Goal: Find specific page/section: Find specific page/section

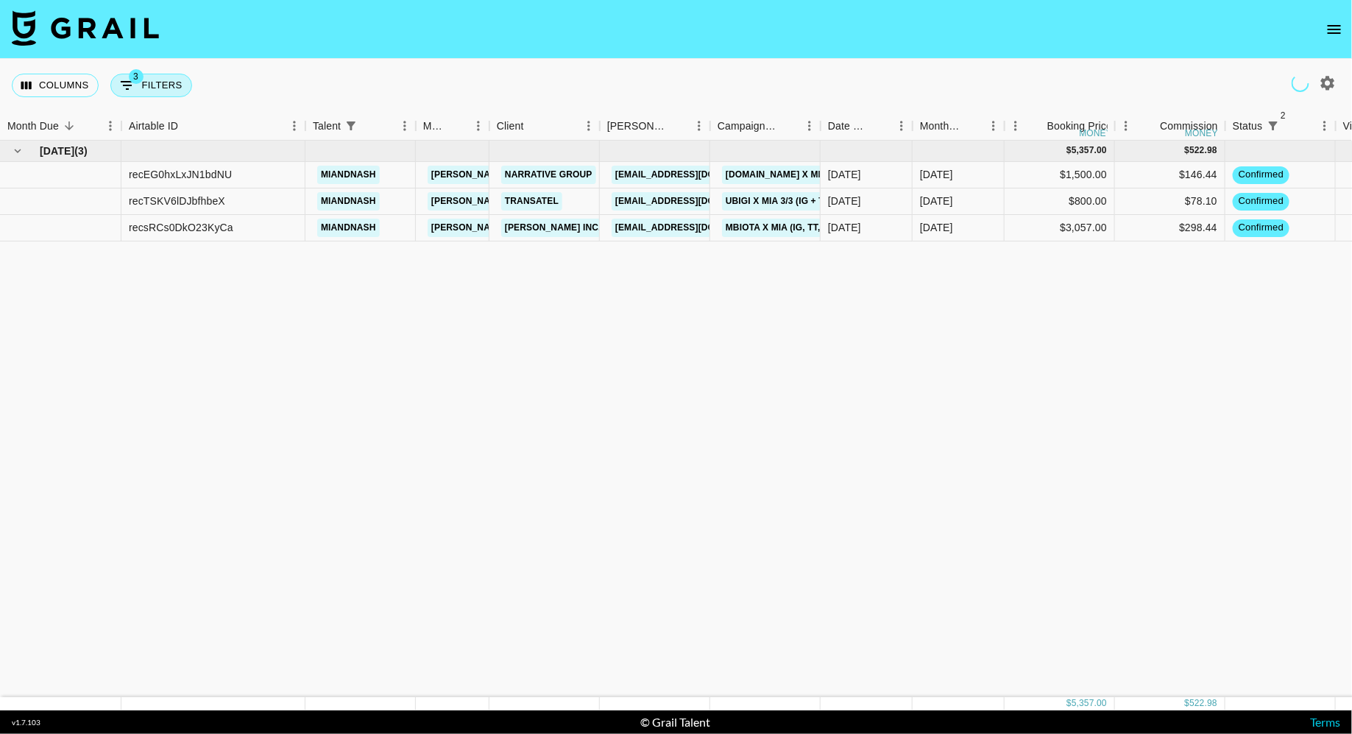
click at [138, 91] on button "3 Filters" at bounding box center [151, 86] width 82 height 24
select select "status"
select select "isNotAnyOf"
select select "status"
select select "not"
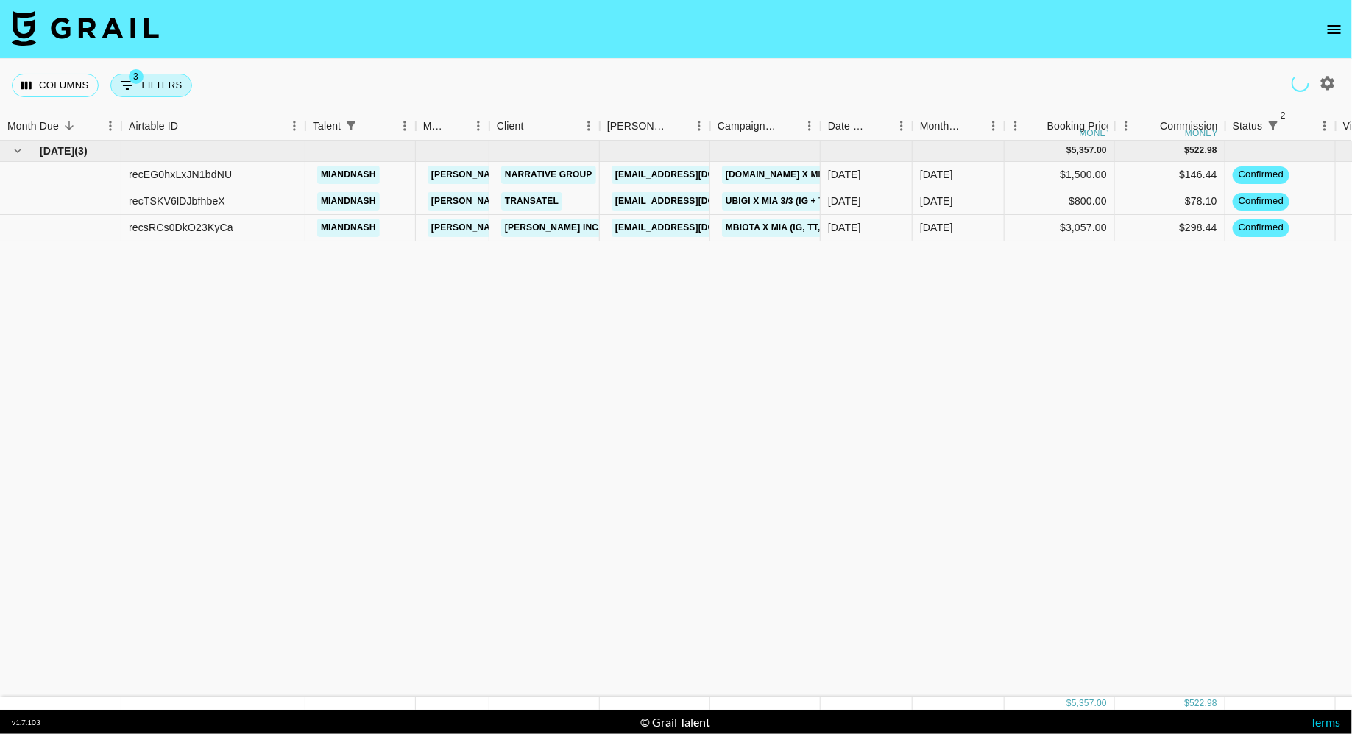
select select "approved"
select select "talentName"
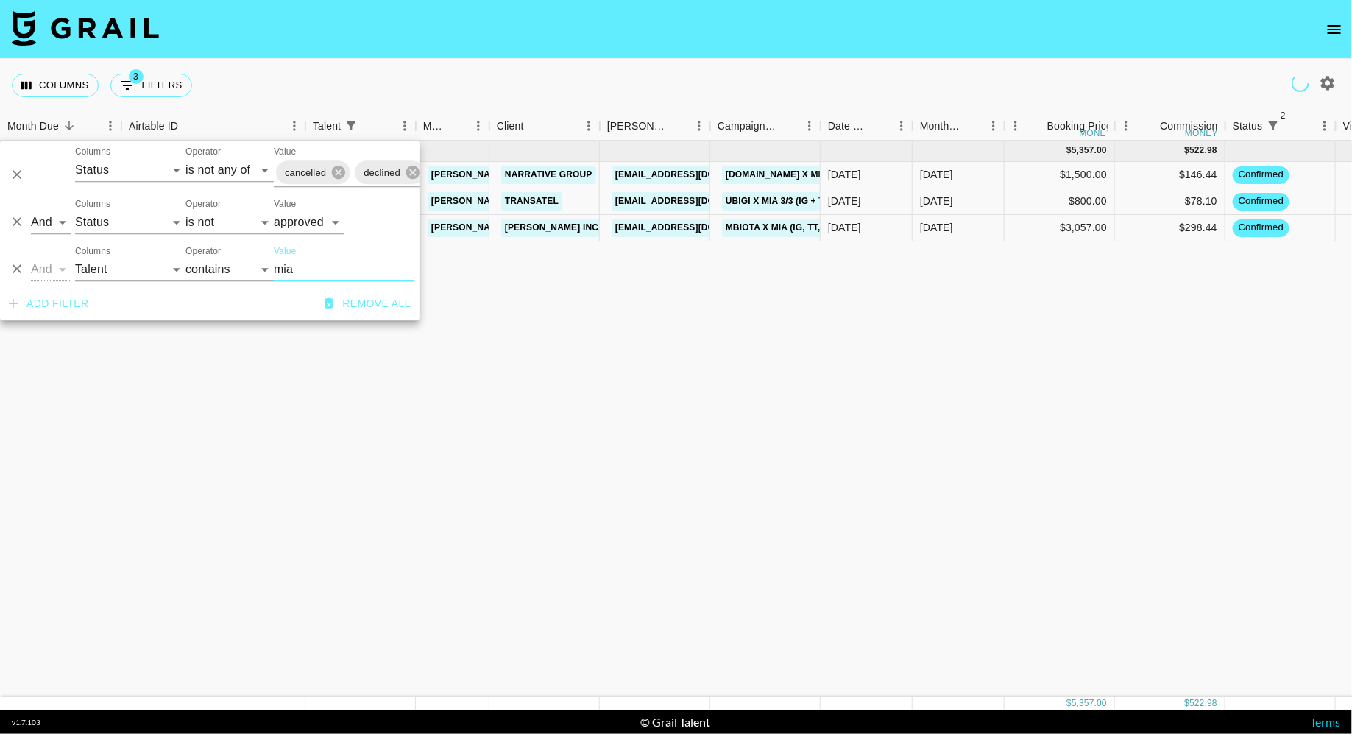
click at [317, 272] on input "mia" at bounding box center [344, 270] width 140 height 24
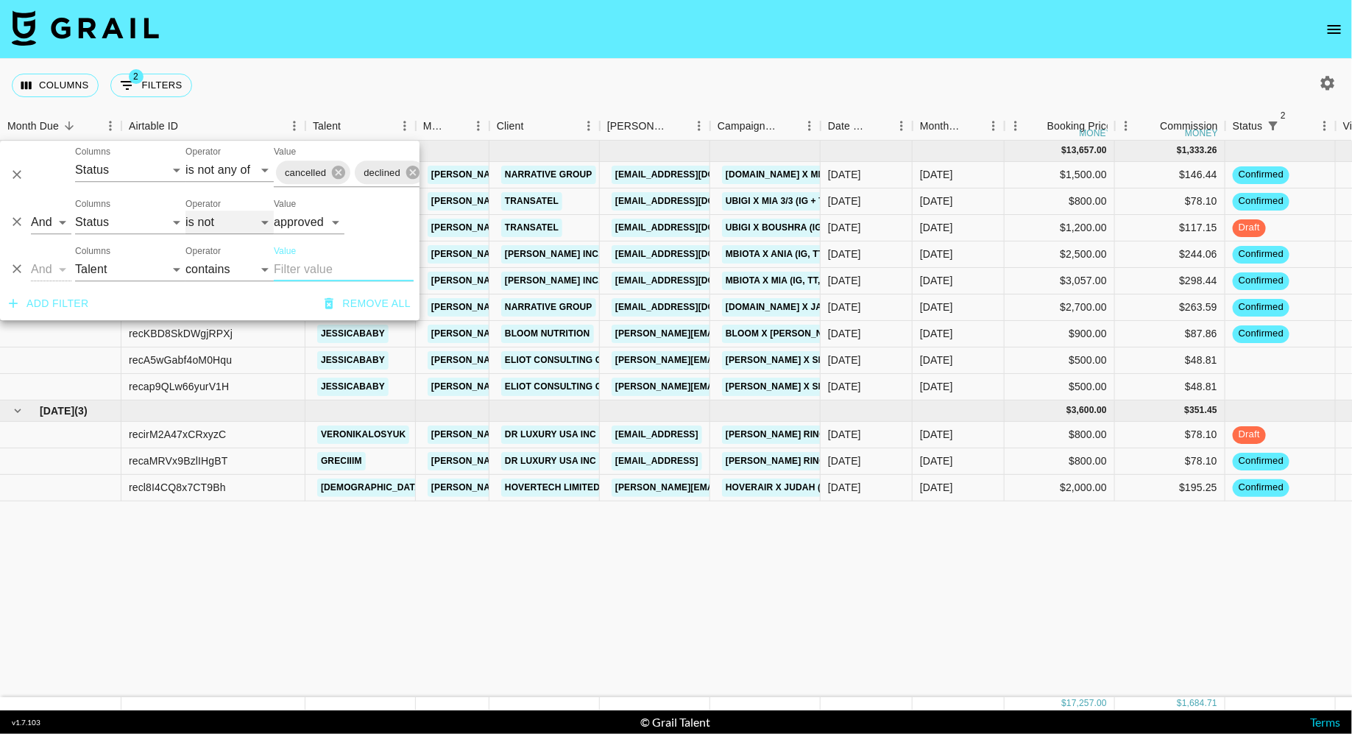
click at [220, 221] on select "is is not is any of is not any of" at bounding box center [229, 223] width 88 height 24
select select "is"
click at [185, 211] on select "is is not is any of is not any of" at bounding box center [229, 223] width 88 height 24
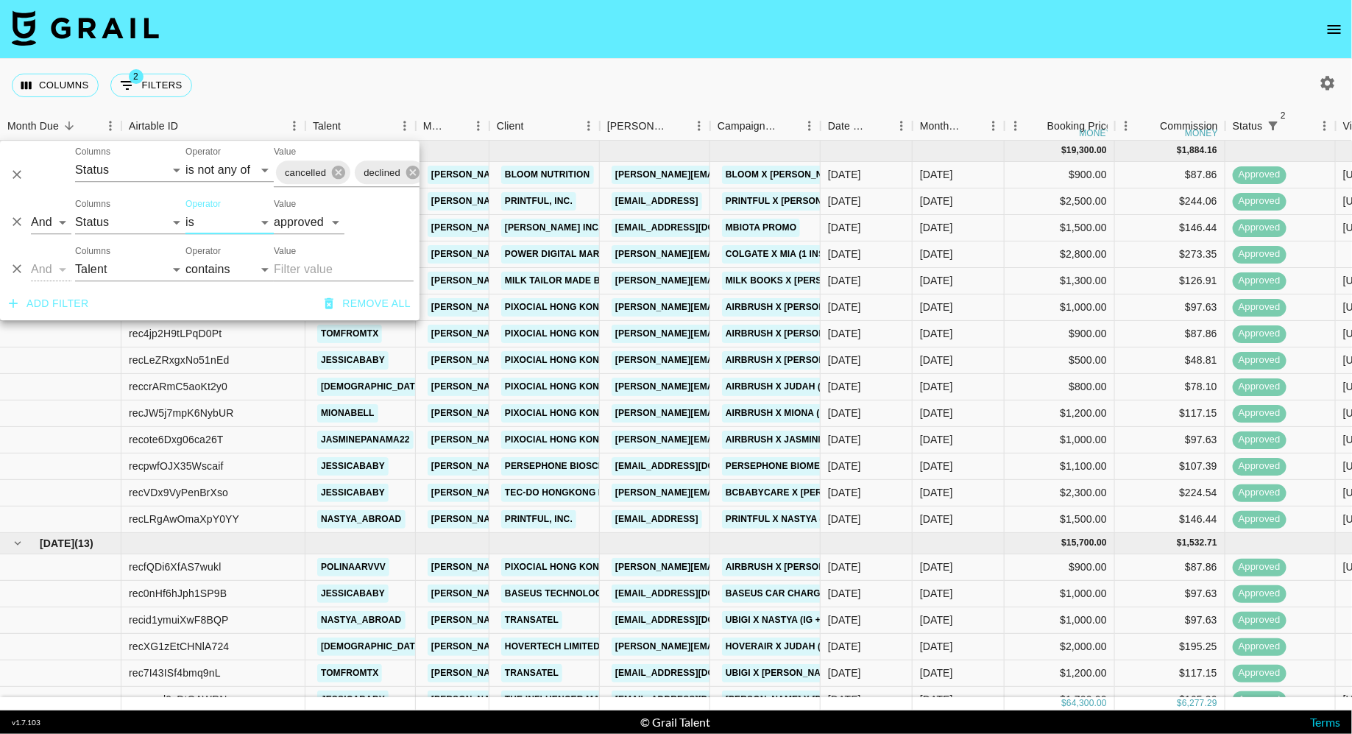
click at [584, 59] on div "Columns 2 Filters + Booking" at bounding box center [676, 85] width 1352 height 53
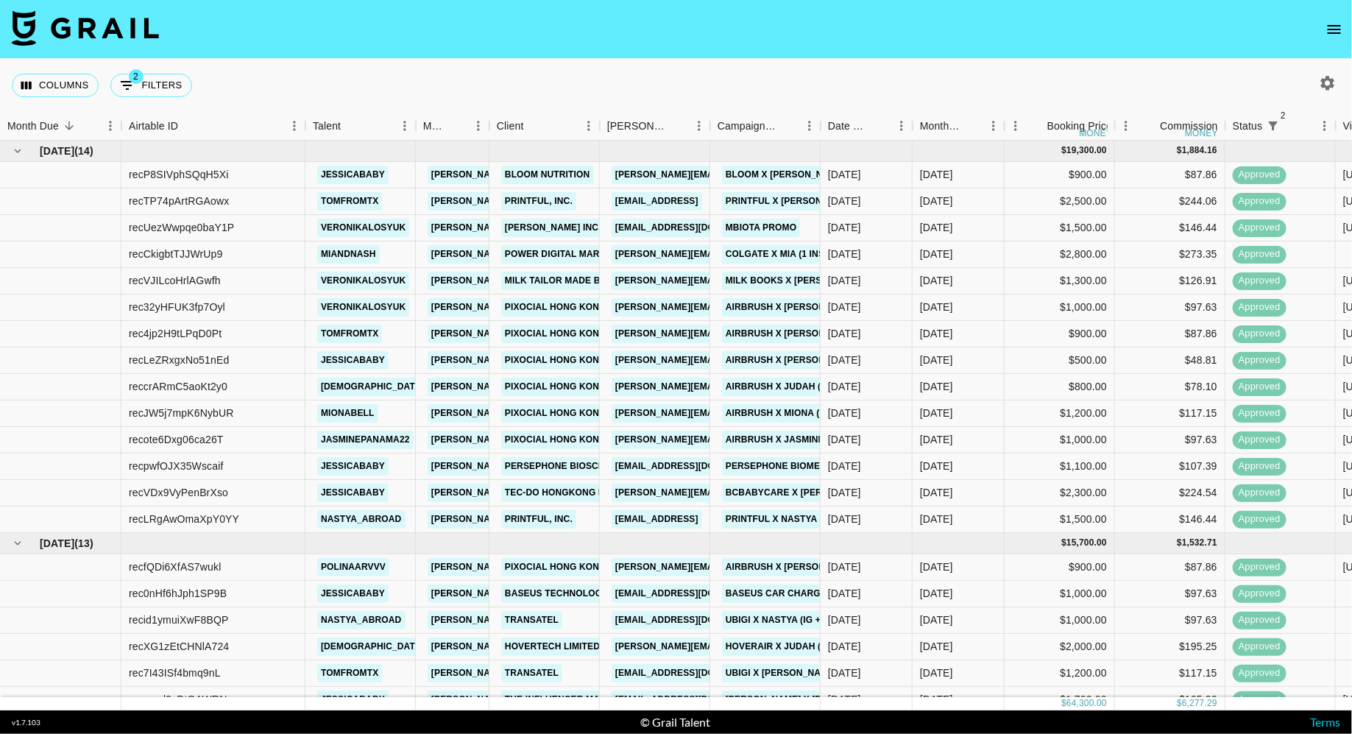
scroll to position [0, 925]
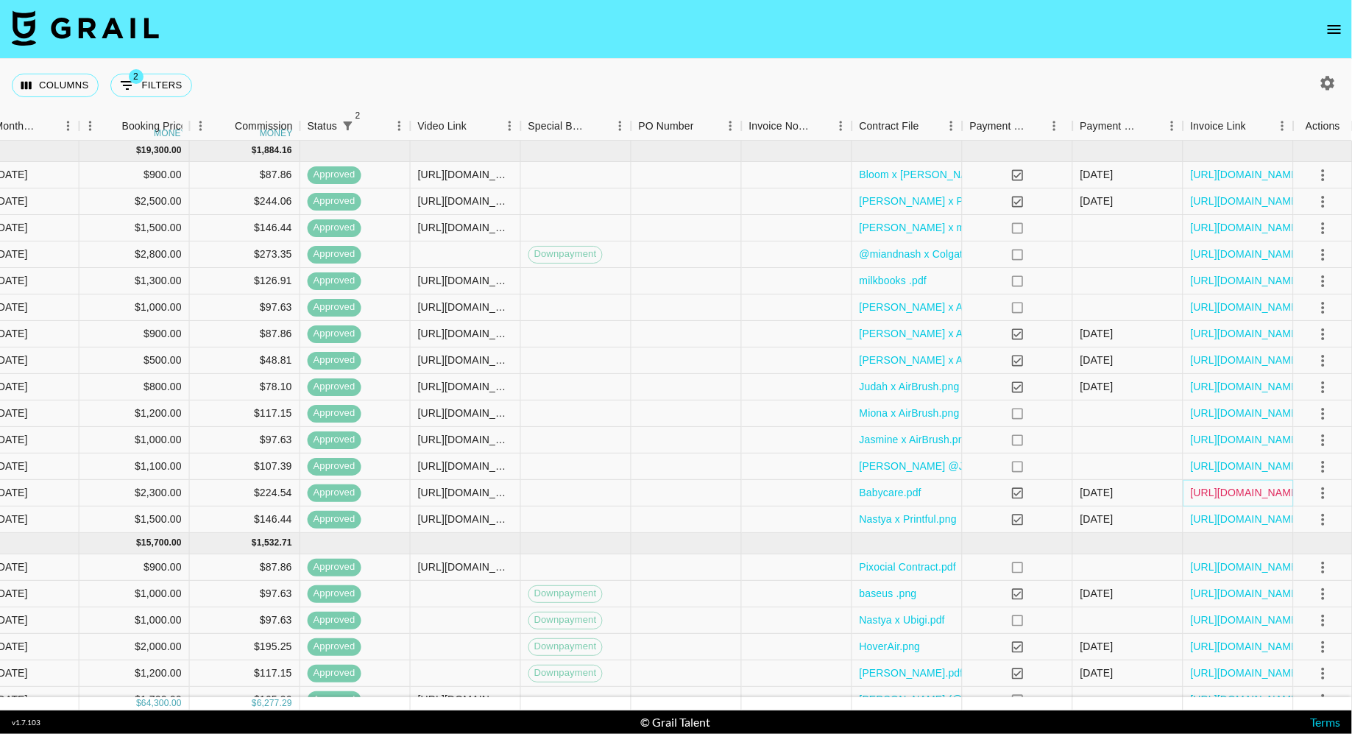
click at [1212, 491] on link "[URL][DOMAIN_NAME]" at bounding box center [1246, 492] width 111 height 15
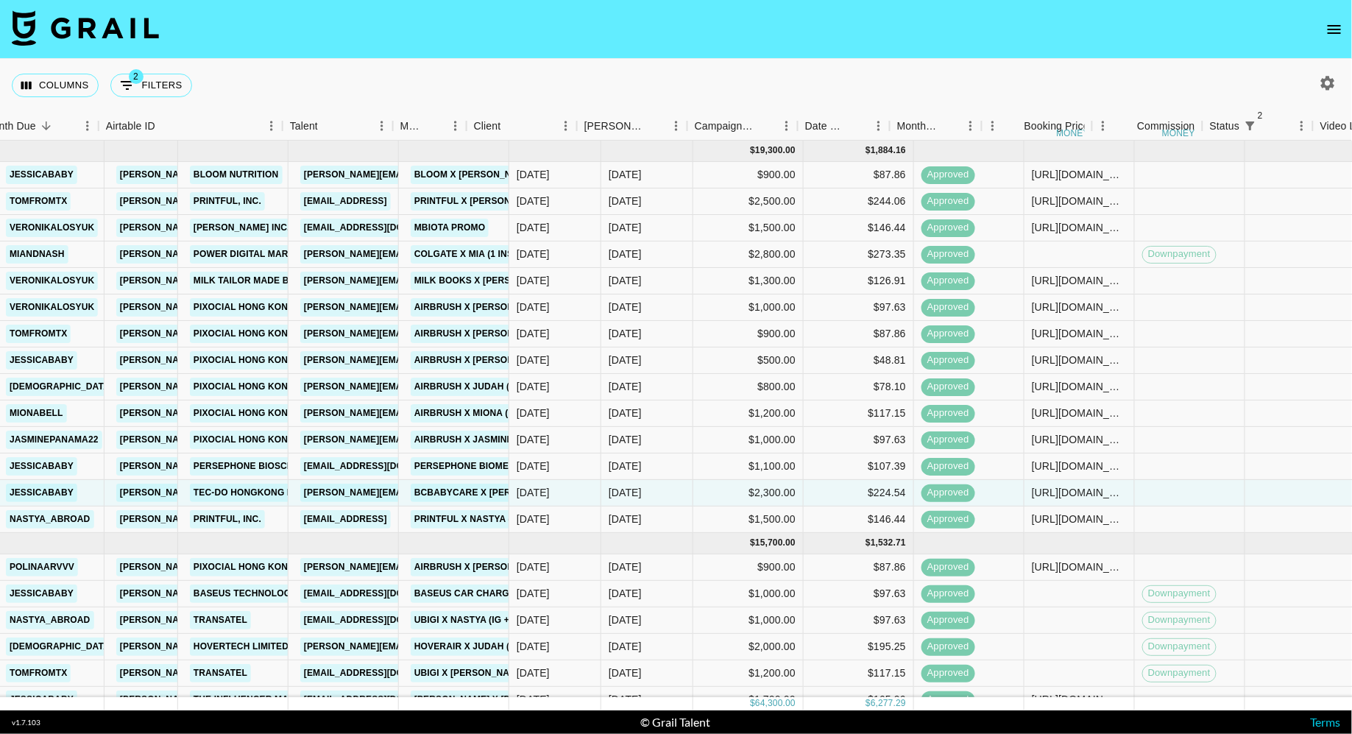
scroll to position [0, 0]
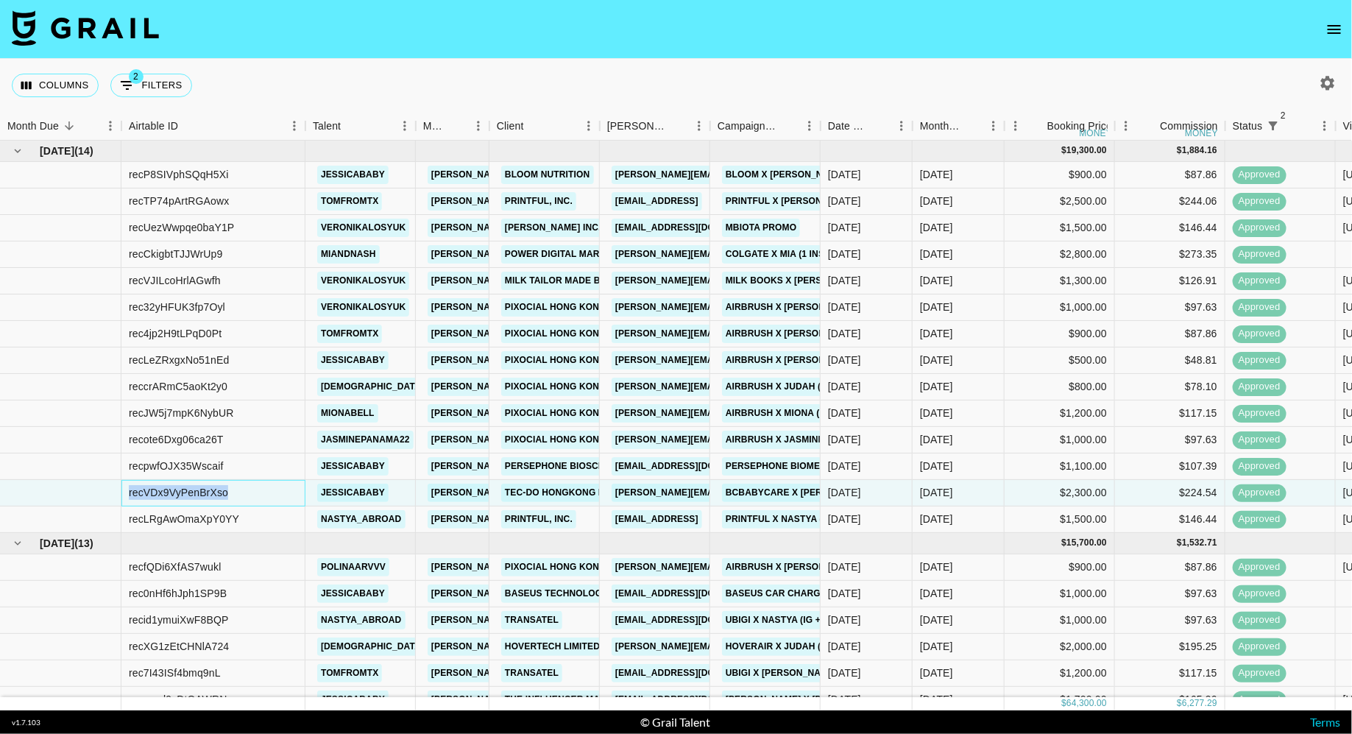
drag, startPoint x: 290, startPoint y: 487, endPoint x: 128, endPoint y: 487, distance: 161.9
click at [127, 487] on div "recVDx9VyPenBrXso" at bounding box center [213, 493] width 184 height 26
copy div "recVDx9VyPenBrXso"
